Goal: Task Accomplishment & Management: Manage account settings

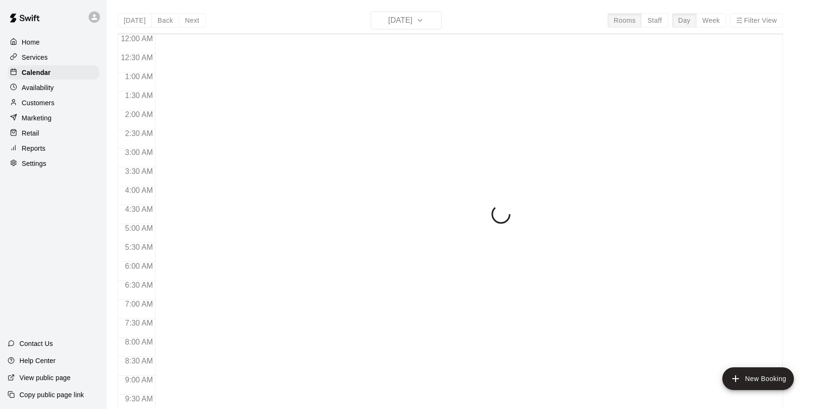
scroll to position [372, 0]
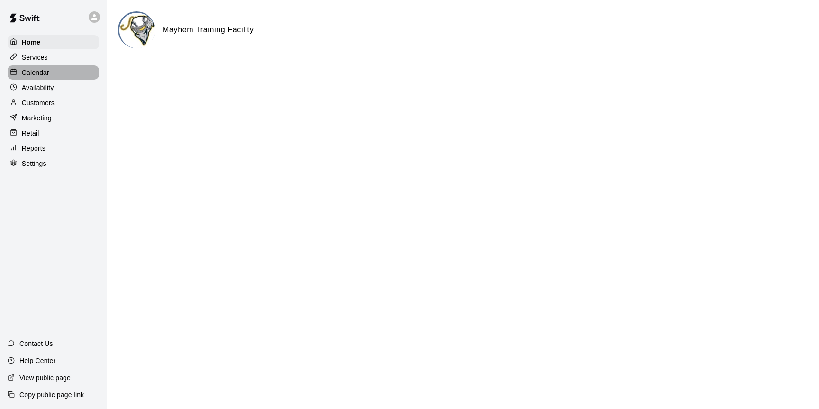
click at [49, 78] on div "Calendar" at bounding box center [53, 72] width 91 height 14
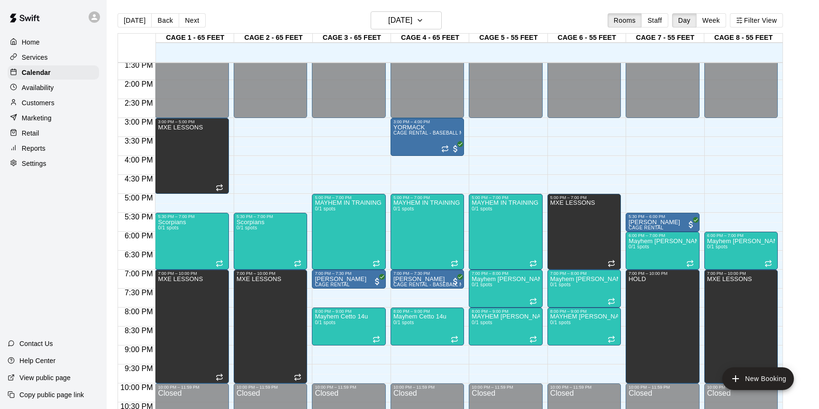
scroll to position [522, 0]
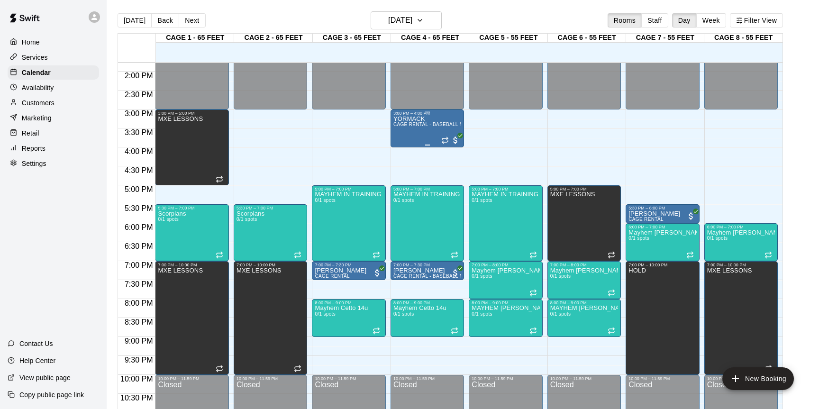
click at [414, 139] on div "YORMACK CAGE RENTAL - BASEBALL MACHINE" at bounding box center [427, 320] width 68 height 409
click at [403, 172] on icon "delete" at bounding box center [402, 170] width 7 height 9
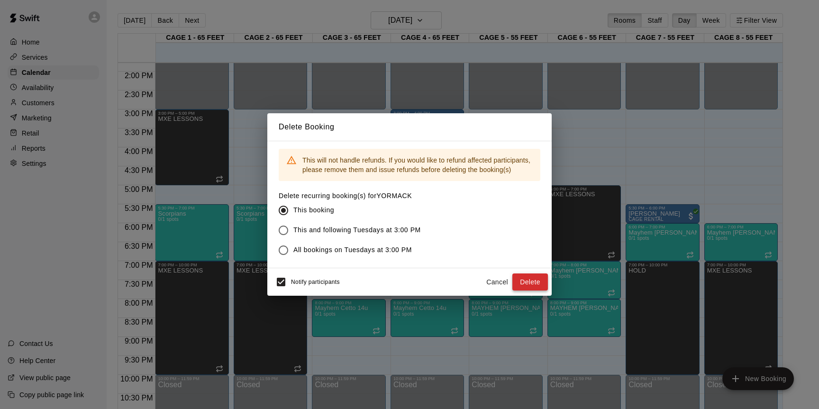
click at [536, 275] on button "Delete" at bounding box center [530, 282] width 36 height 18
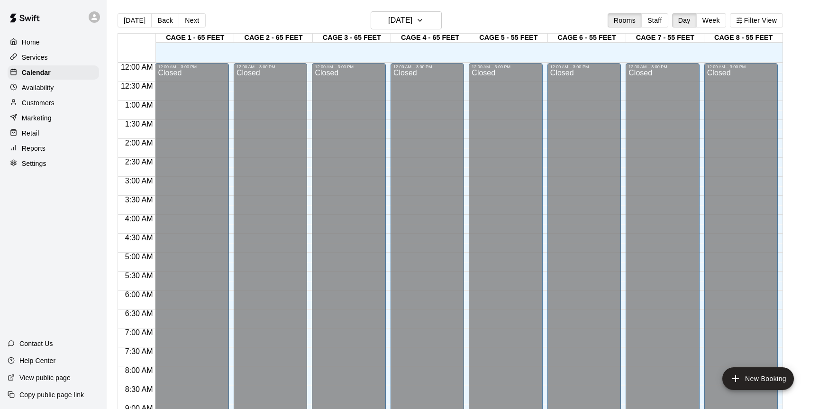
scroll to position [398, 0]
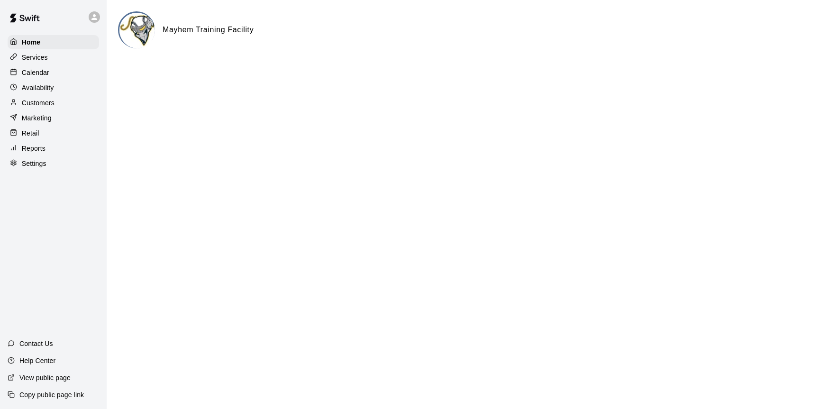
click at [44, 71] on p "Calendar" at bounding box center [35, 72] width 27 height 9
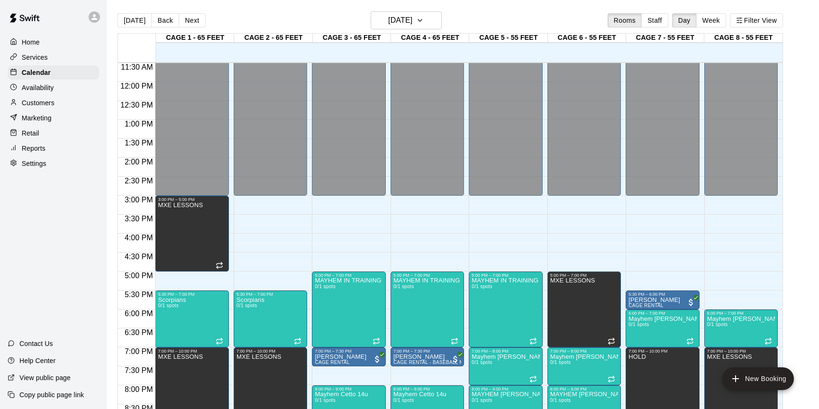
scroll to position [425, 0]
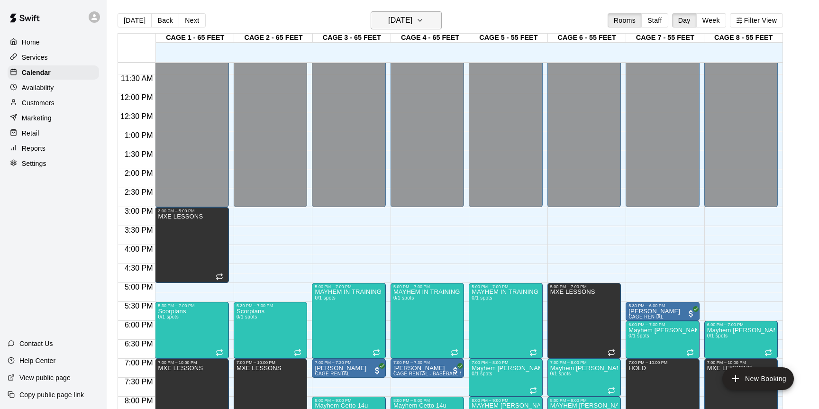
click at [409, 28] on button "[DATE]" at bounding box center [406, 20] width 71 height 18
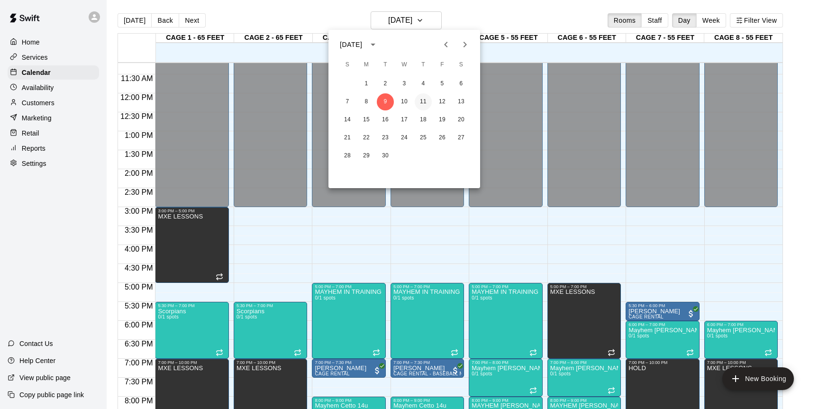
click at [420, 99] on button "11" at bounding box center [423, 101] width 17 height 17
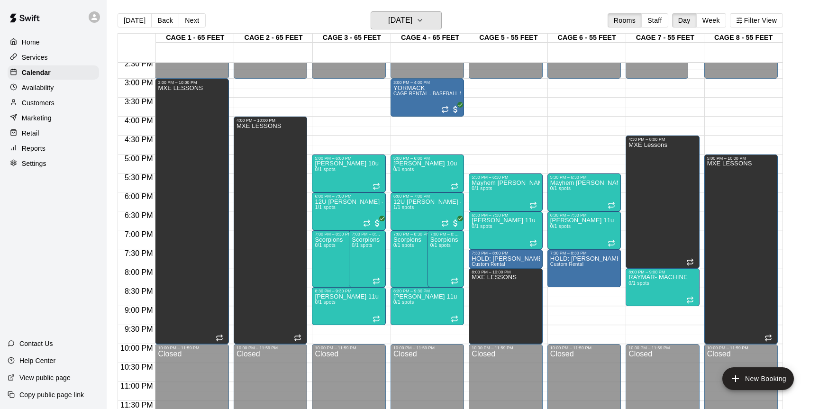
scroll to position [553, 0]
click at [475, 266] on button "edit" at bounding box center [481, 265] width 19 height 19
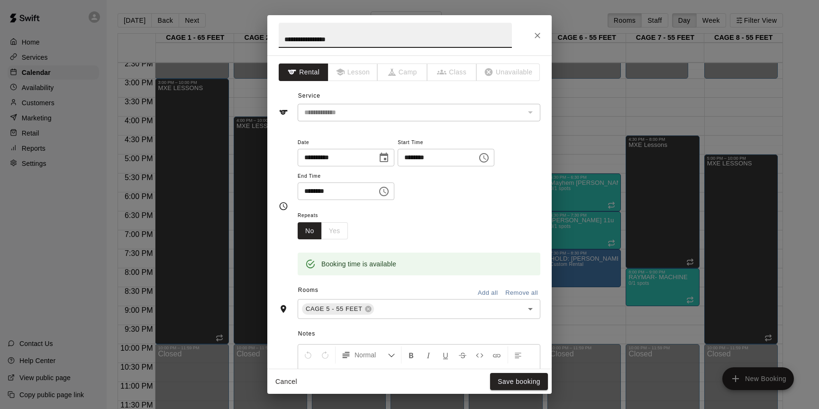
drag, startPoint x: 363, startPoint y: 42, endPoint x: 281, endPoint y: 22, distance: 84.9
click at [281, 22] on h2 "**********" at bounding box center [395, 35] width 256 height 40
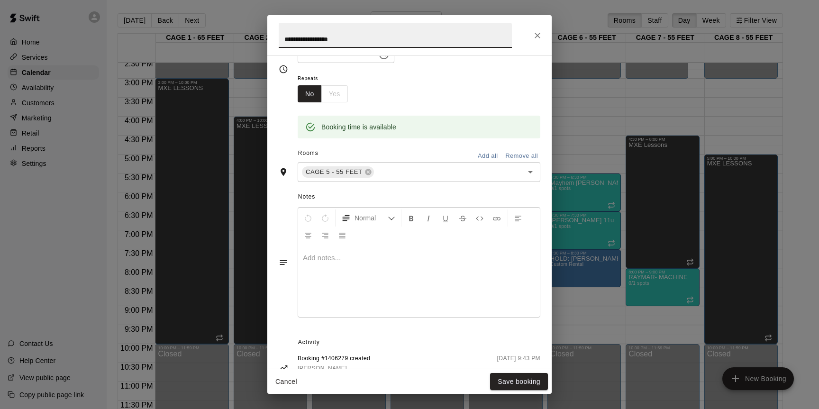
scroll to position [138, 0]
type input "**********"
click at [508, 379] on button "Save booking" at bounding box center [519, 382] width 58 height 18
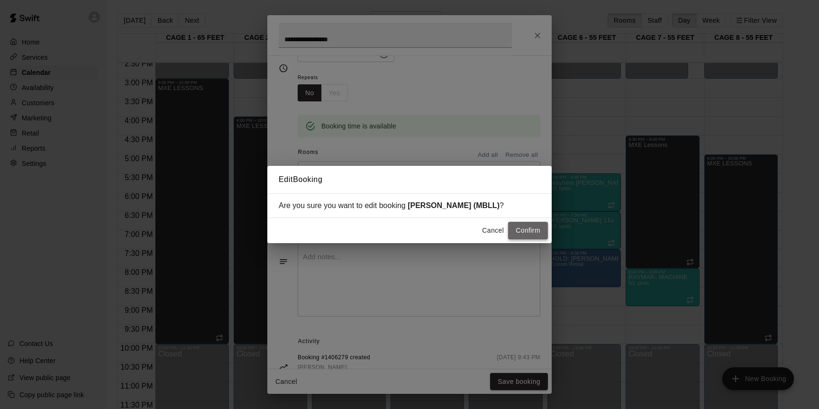
click at [525, 231] on button "Confirm" at bounding box center [528, 231] width 40 height 18
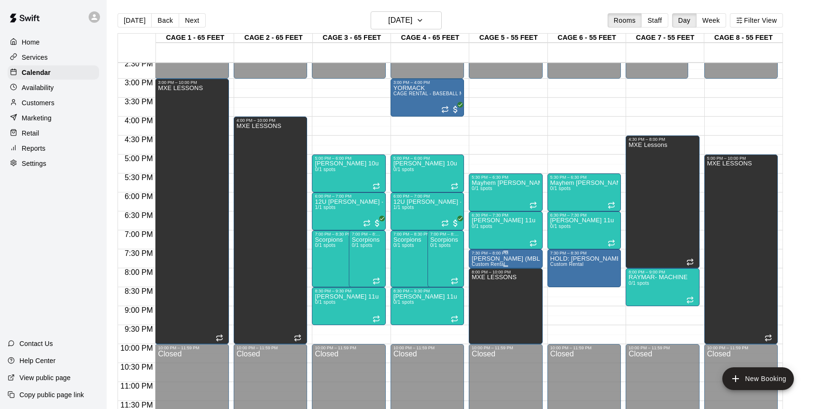
click at [521, 255] on div "7:30 PM – 8:00 PM" at bounding box center [506, 253] width 68 height 5
click at [479, 281] on img "edit" at bounding box center [481, 282] width 11 height 11
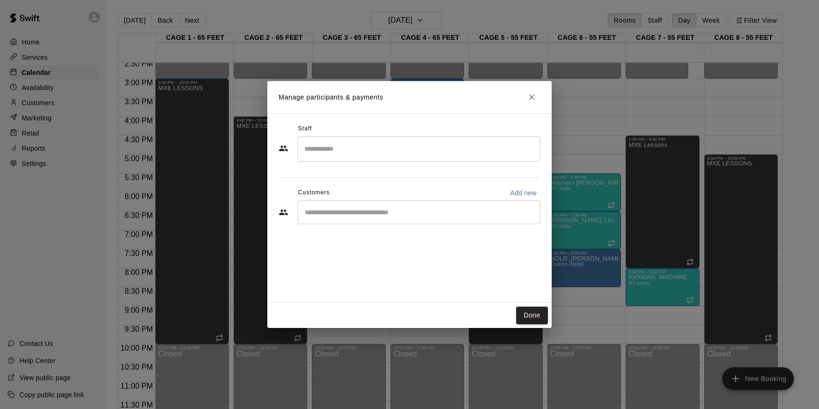
click at [411, 211] on input "Start typing to search customers..." at bounding box center [419, 212] width 234 height 9
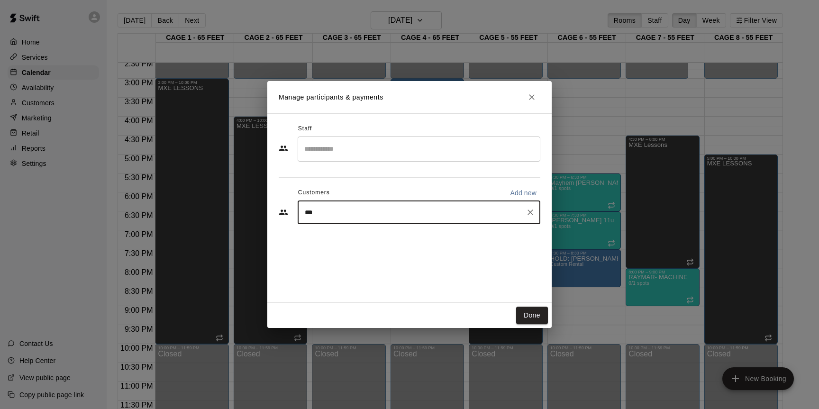
type input "****"
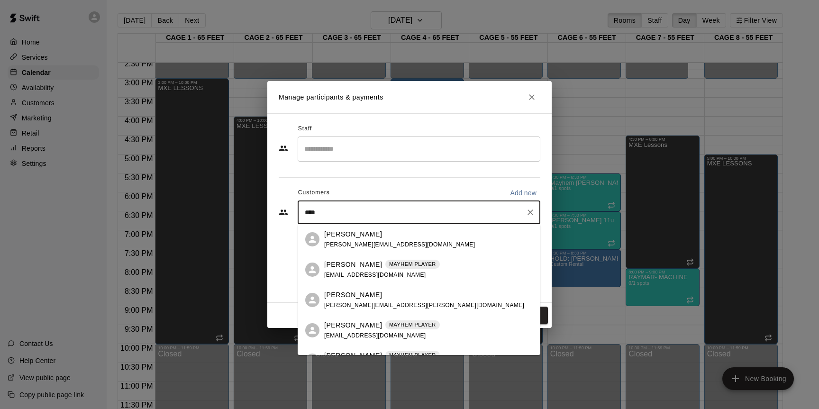
click at [333, 297] on p "Sara Rotjan" at bounding box center [353, 295] width 58 height 10
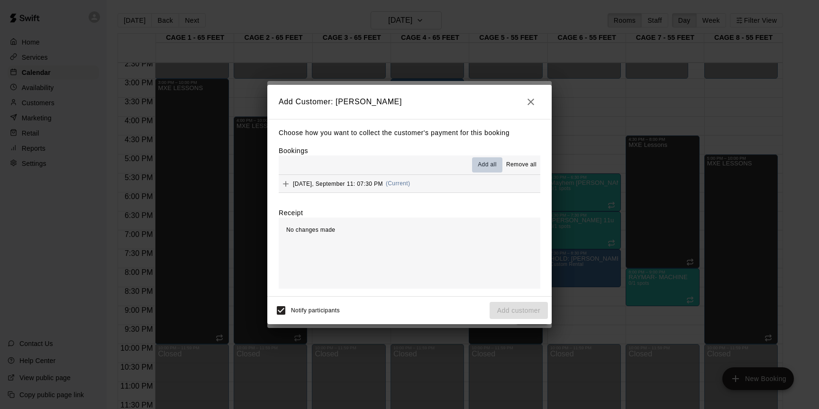
click at [490, 163] on span "Add all" at bounding box center [487, 164] width 19 height 9
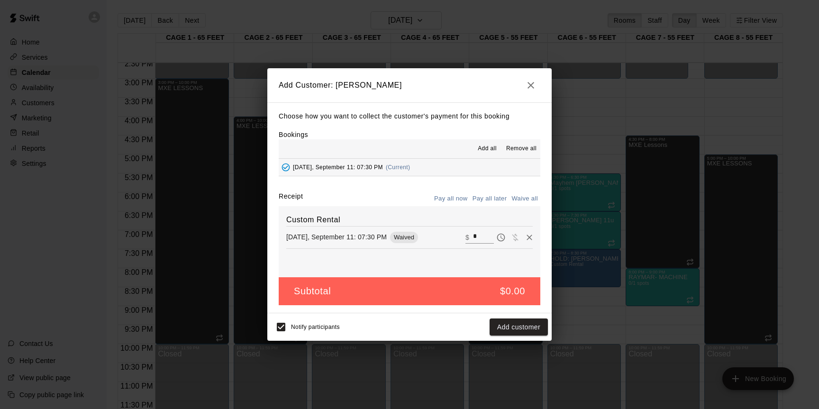
click at [485, 240] on input "*" at bounding box center [483, 237] width 21 height 12
type input "*"
type input "*****"
click at [497, 200] on button "Pay all later" at bounding box center [489, 198] width 39 height 15
click at [518, 330] on button "Add customer" at bounding box center [519, 327] width 58 height 18
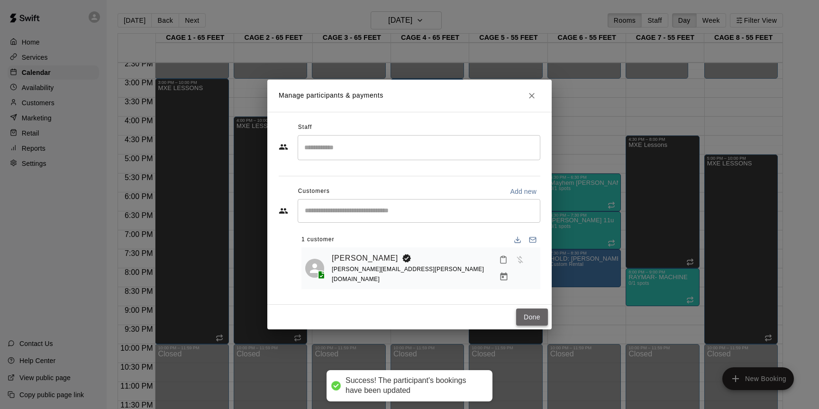
click at [530, 316] on button "Done" at bounding box center [532, 317] width 32 height 18
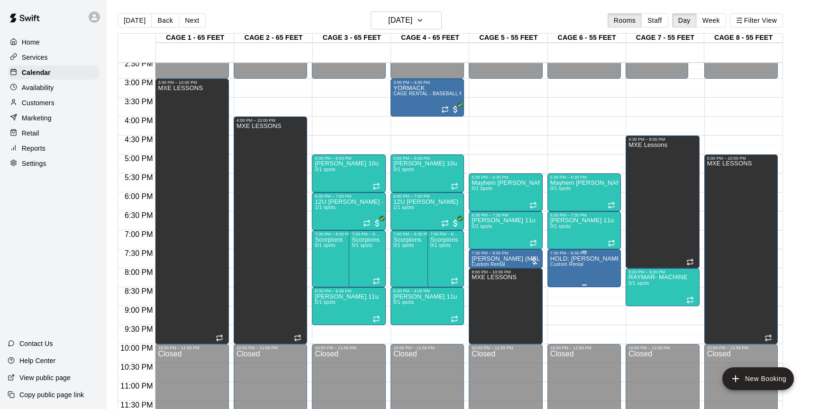
click at [561, 264] on icon "edit" at bounding box center [559, 265] width 9 height 9
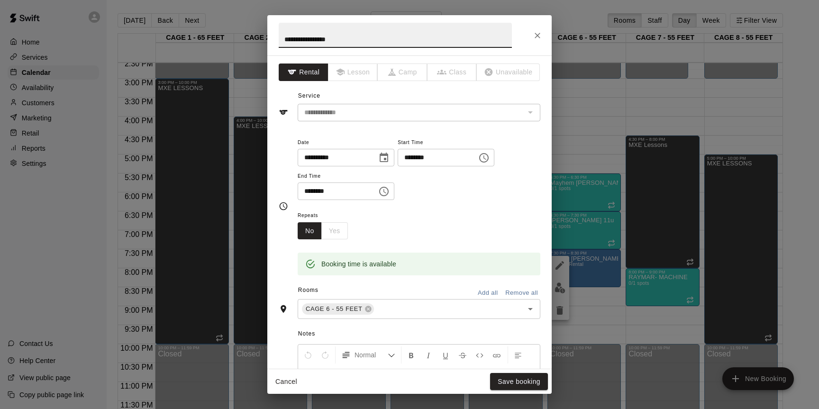
drag, startPoint x: 362, startPoint y: 40, endPoint x: 291, endPoint y: 24, distance: 72.0
click at [291, 24] on input "**********" at bounding box center [395, 35] width 233 height 25
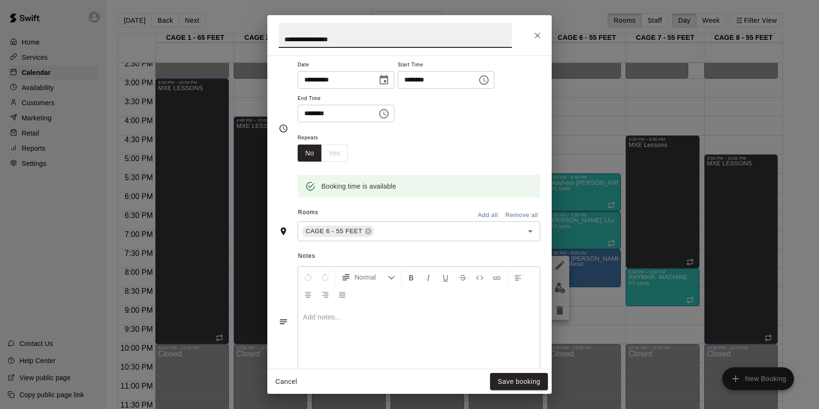
scroll to position [81, 0]
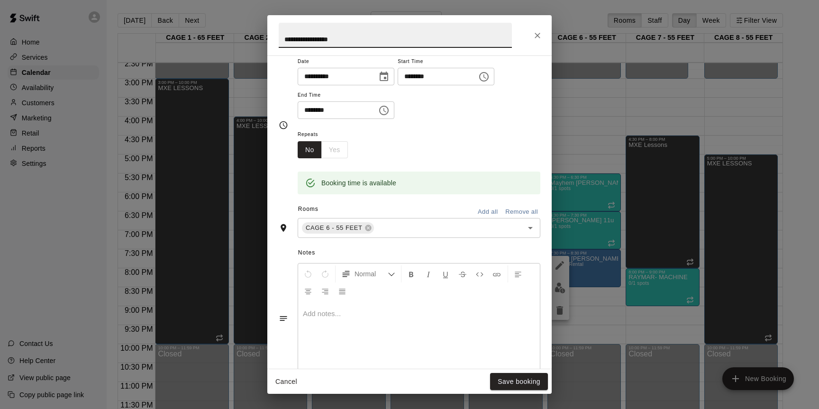
type input "**********"
click at [400, 306] on div at bounding box center [419, 337] width 242 height 71
click at [520, 383] on button "Save booking" at bounding box center [519, 382] width 58 height 18
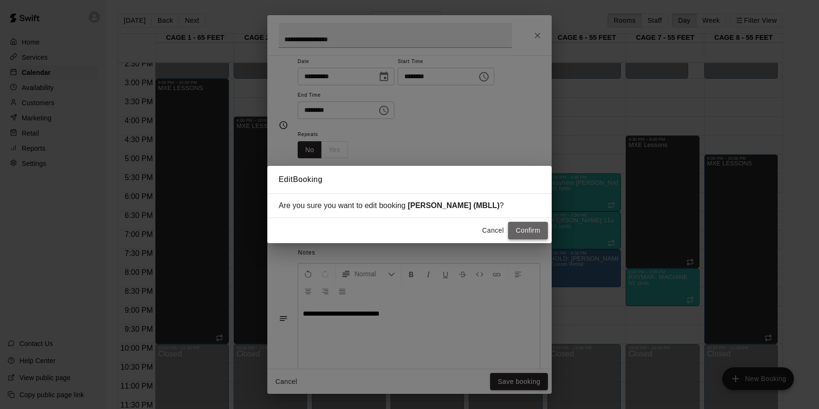
click at [536, 234] on button "Confirm" at bounding box center [528, 231] width 40 height 18
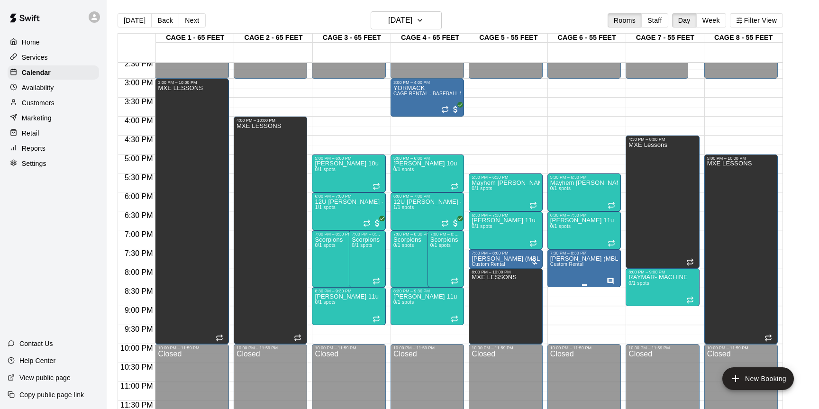
click at [563, 289] on img "edit" at bounding box center [559, 287] width 11 height 11
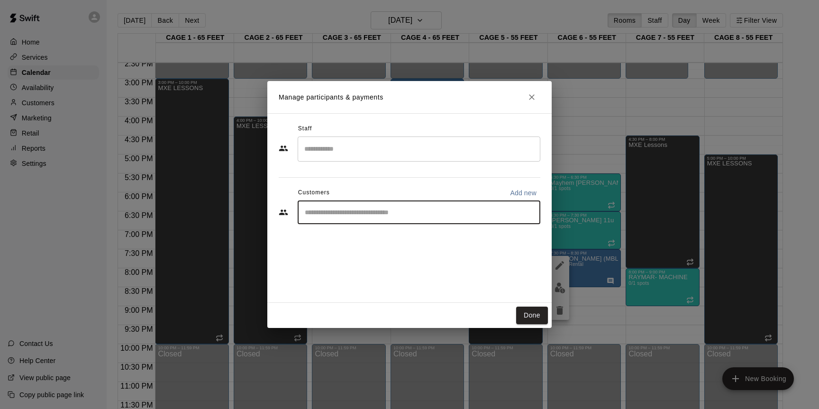
click at [428, 215] on input "Start typing to search customers..." at bounding box center [419, 212] width 234 height 9
type input "***"
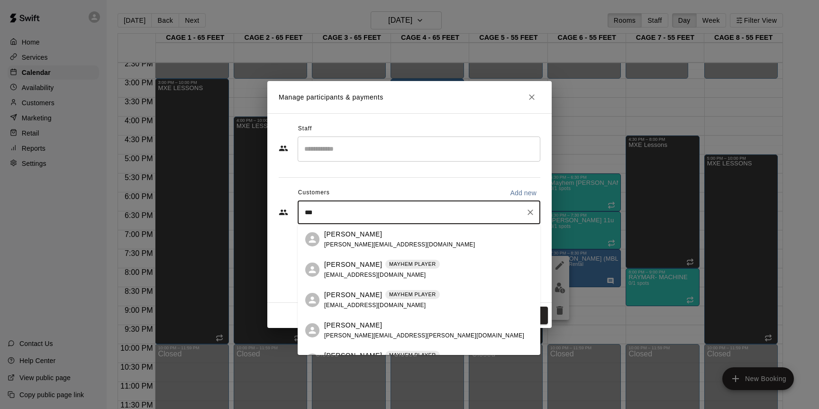
click at [333, 318] on div "Sara Rotjan sara.rotjan@gmail.com" at bounding box center [419, 330] width 243 height 30
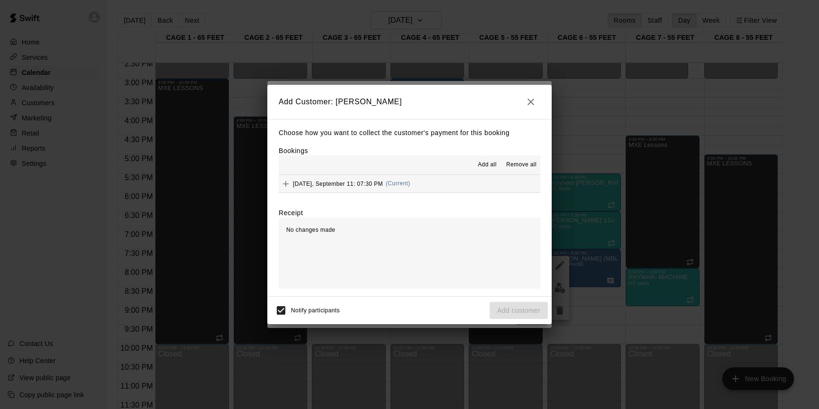
click at [479, 163] on span "Add all" at bounding box center [487, 164] width 19 height 9
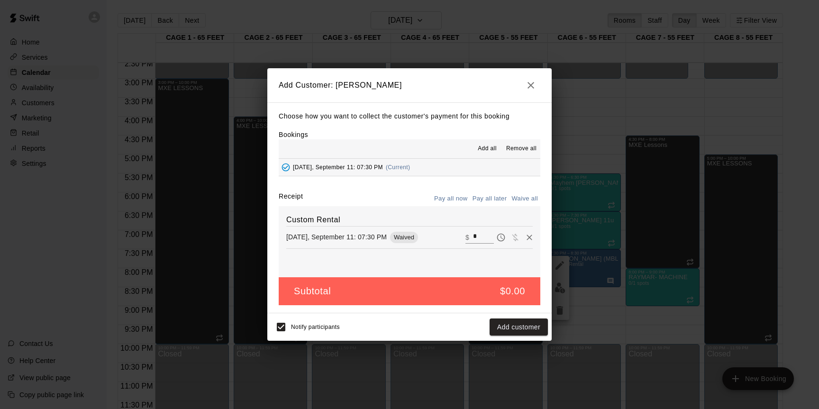
click at [478, 230] on div "​ $ *" at bounding box center [498, 237] width 67 height 14
click at [478, 238] on input "*" at bounding box center [483, 237] width 21 height 12
type input "**"
click at [485, 198] on button "Pay all later" at bounding box center [489, 198] width 39 height 15
click at [496, 322] on button "Add customer" at bounding box center [519, 327] width 58 height 18
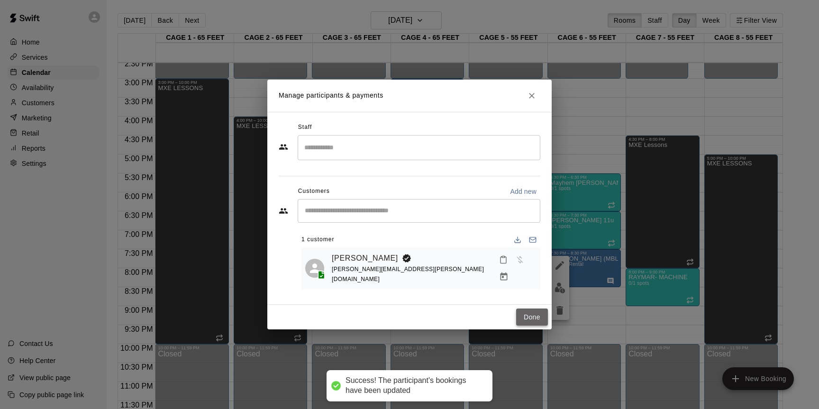
click at [522, 319] on button "Done" at bounding box center [532, 317] width 32 height 18
